Goal: Information Seeking & Learning: Learn about a topic

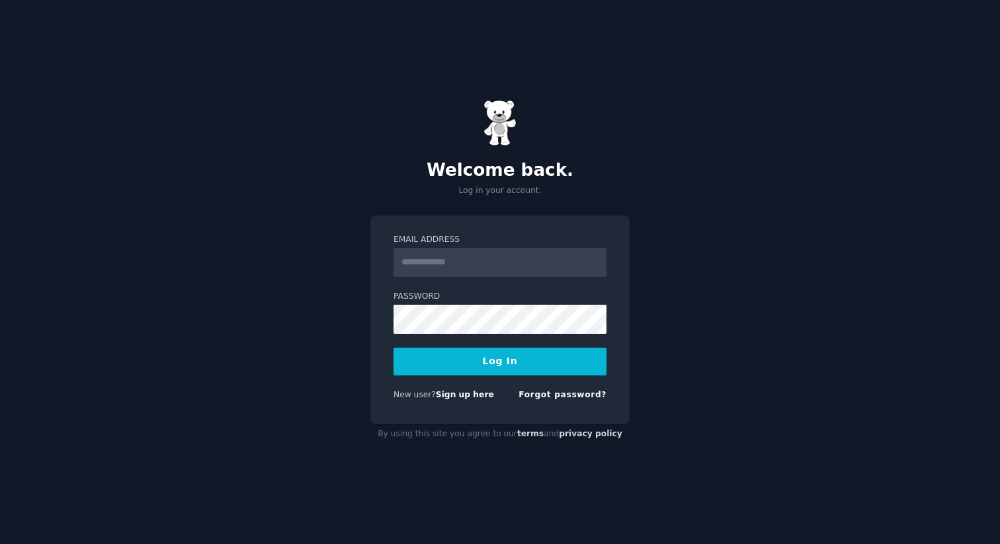
click at [429, 265] on input "Email Address" at bounding box center [500, 262] width 213 height 29
type input "**********"
click at [486, 358] on button "Log In" at bounding box center [500, 362] width 213 height 28
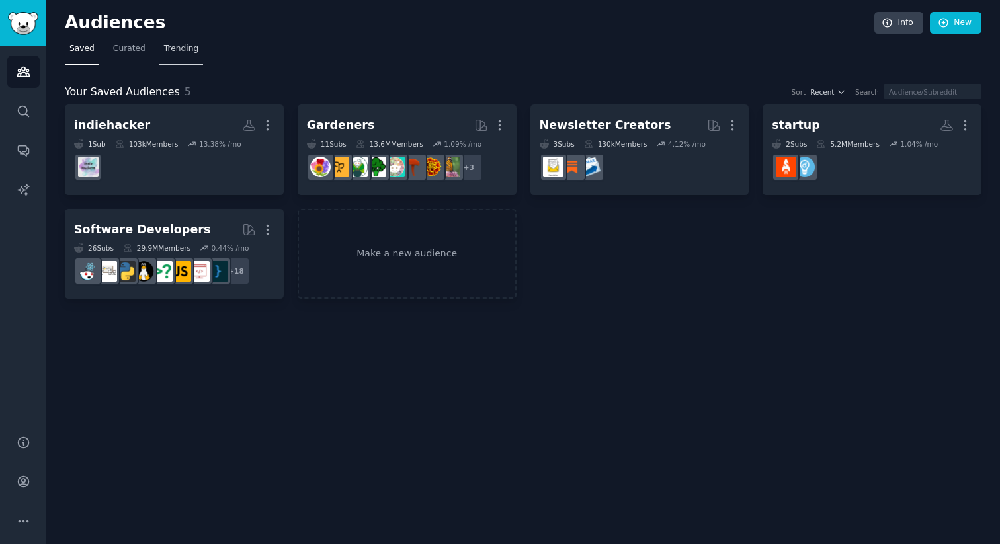
click at [179, 50] on span "Trending" at bounding box center [181, 49] width 34 height 12
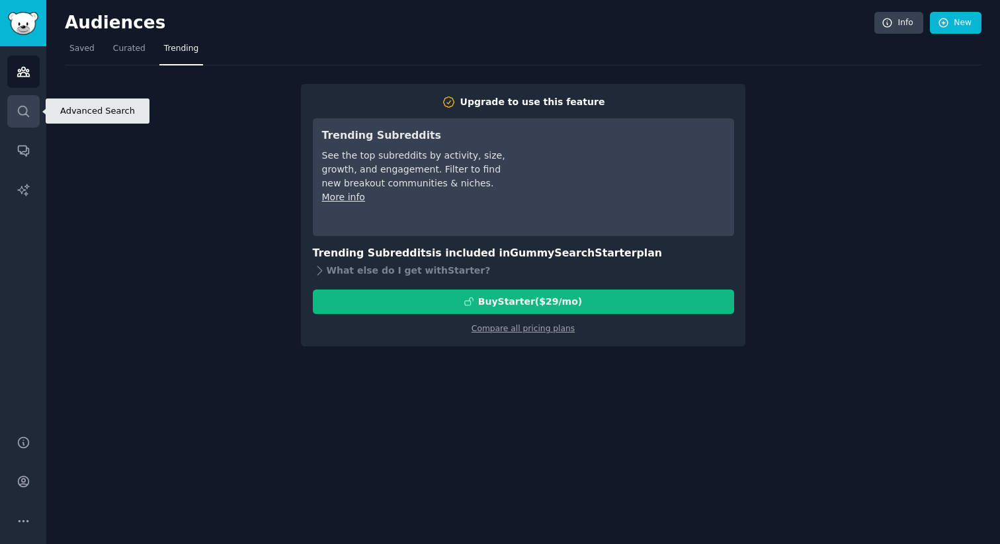
click at [24, 104] on icon "Sidebar" at bounding box center [24, 111] width 14 height 14
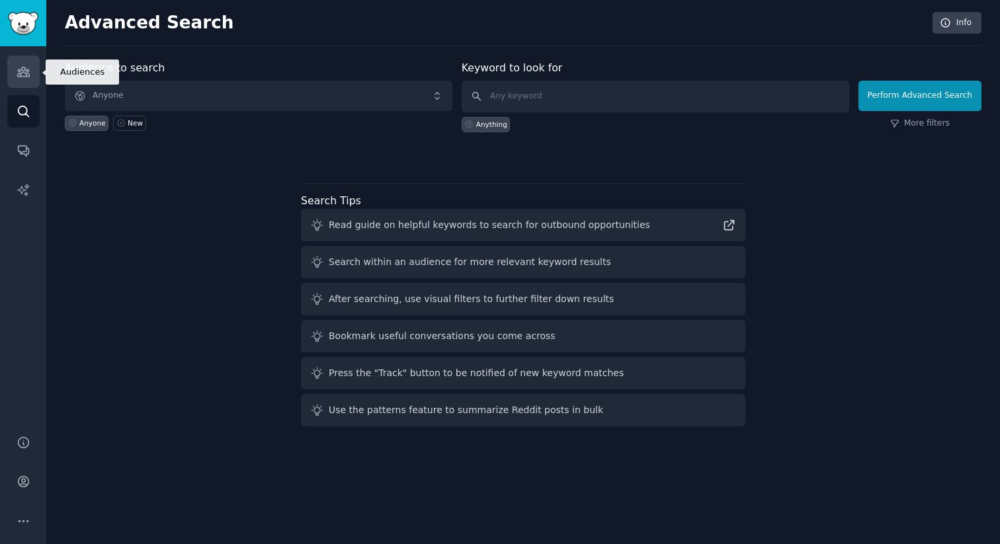
click at [23, 69] on icon "Sidebar" at bounding box center [24, 72] width 14 height 14
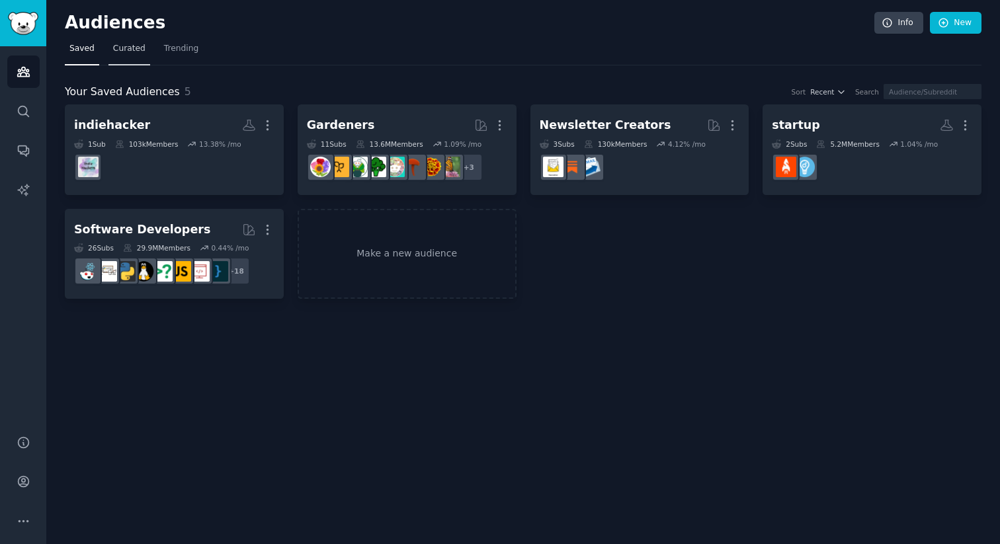
click at [122, 57] on link "Curated" at bounding box center [129, 51] width 42 height 27
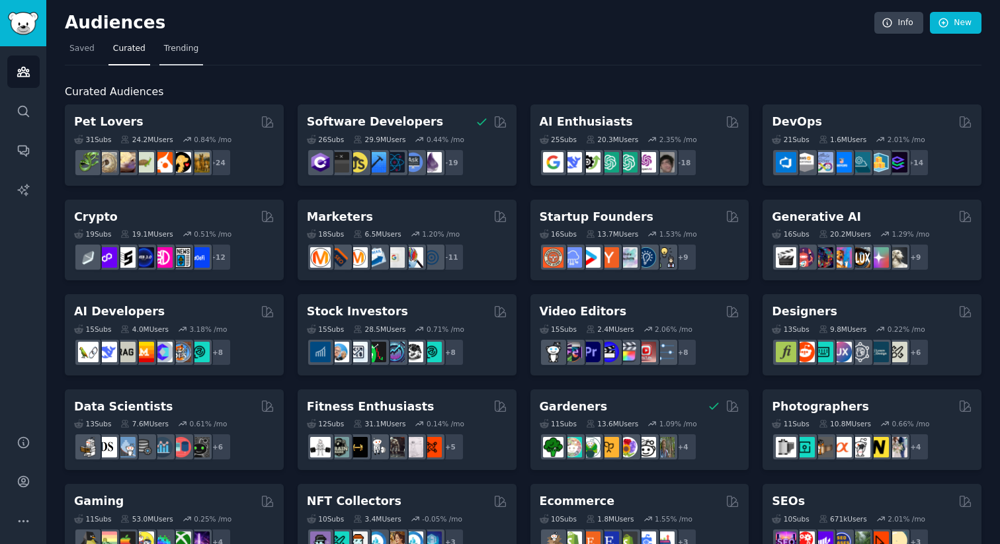
click at [181, 52] on span "Trending" at bounding box center [181, 49] width 34 height 12
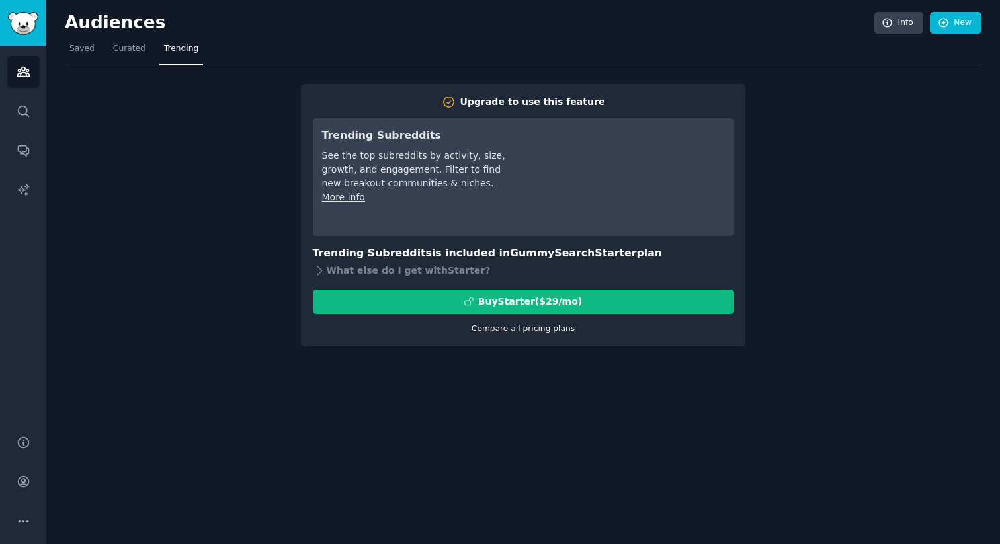
click at [499, 332] on link "Compare all pricing plans" at bounding box center [523, 328] width 103 height 9
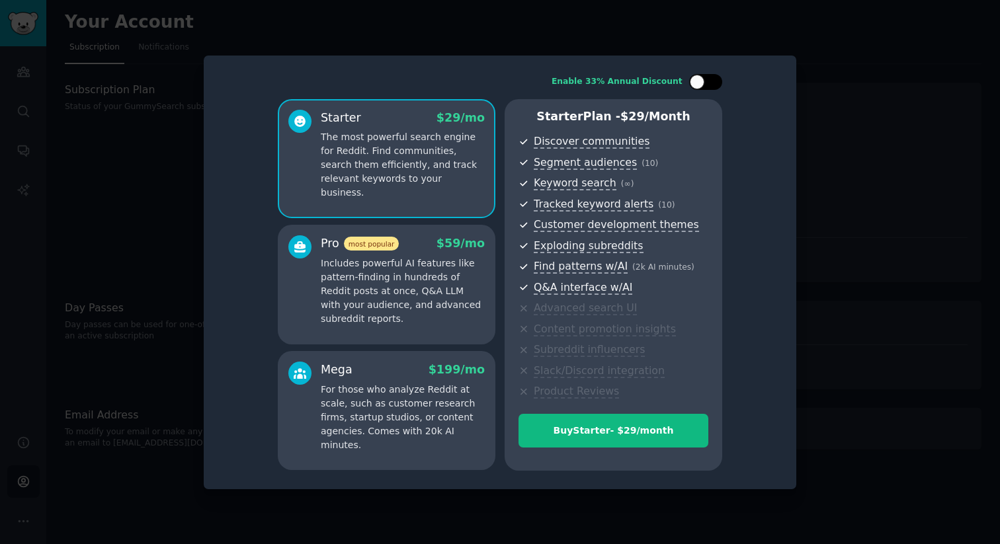
click at [696, 77] on div at bounding box center [697, 82] width 15 height 15
click at [700, 80] on icon at bounding box center [698, 81] width 5 height 3
checkbox input "false"
click at [857, 265] on div at bounding box center [500, 272] width 1000 height 544
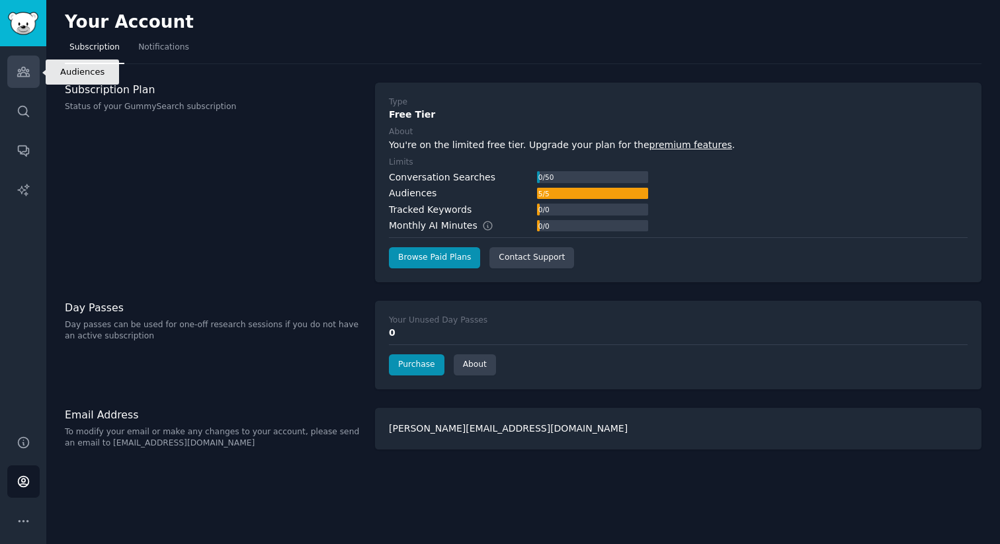
click at [19, 81] on link "Audiences" at bounding box center [23, 72] width 32 height 32
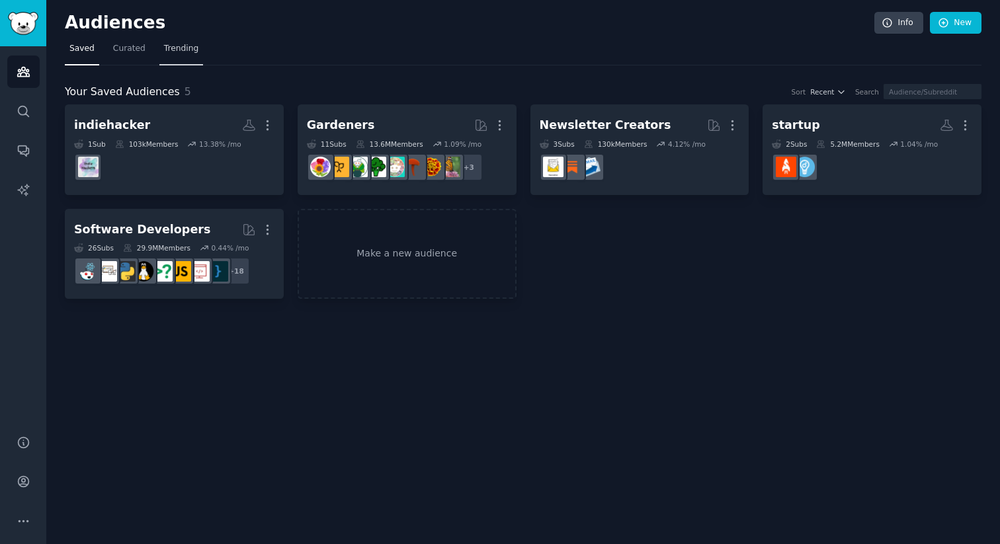
click at [167, 52] on span "Trending" at bounding box center [181, 49] width 34 height 12
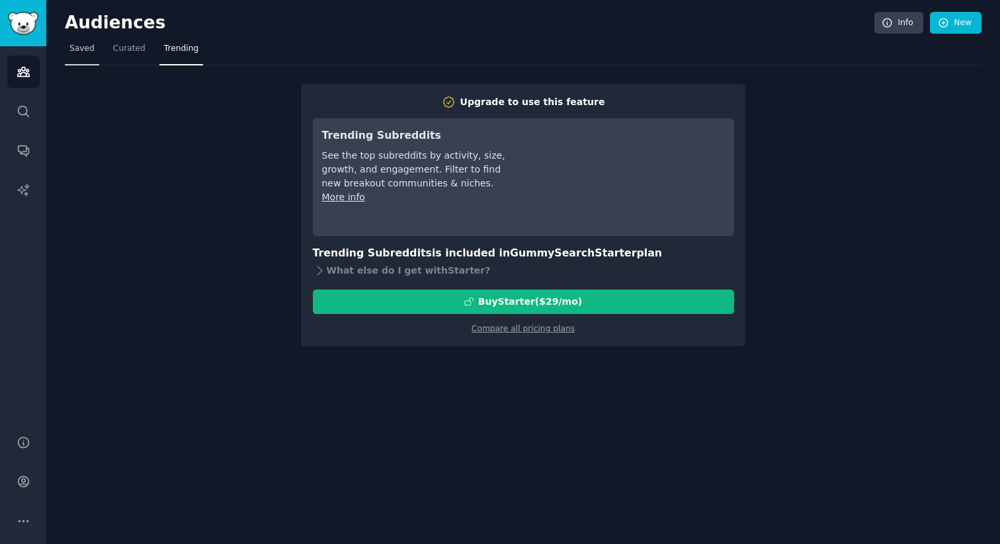
click at [71, 54] on span "Saved" at bounding box center [81, 49] width 25 height 12
